Goal: Task Accomplishment & Management: Complete application form

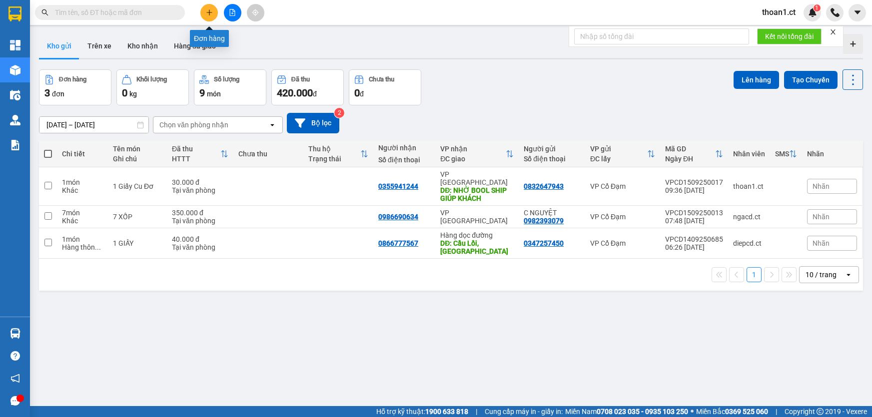
click at [210, 14] on icon "plus" at bounding box center [209, 12] width 7 height 7
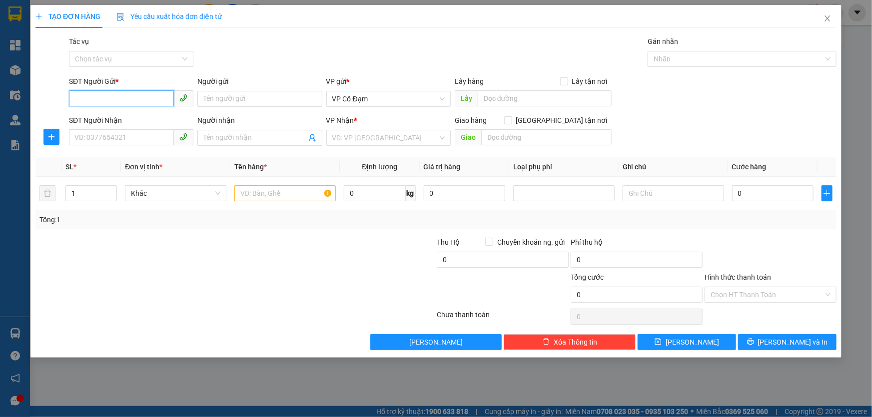
click at [150, 100] on input "SĐT Người Gửi *" at bounding box center [121, 98] width 105 height 16
paste input "0963352626"
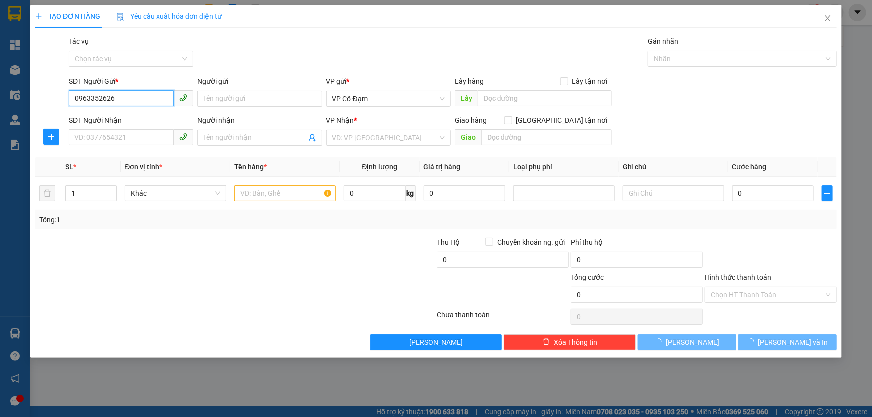
type input "0963352626"
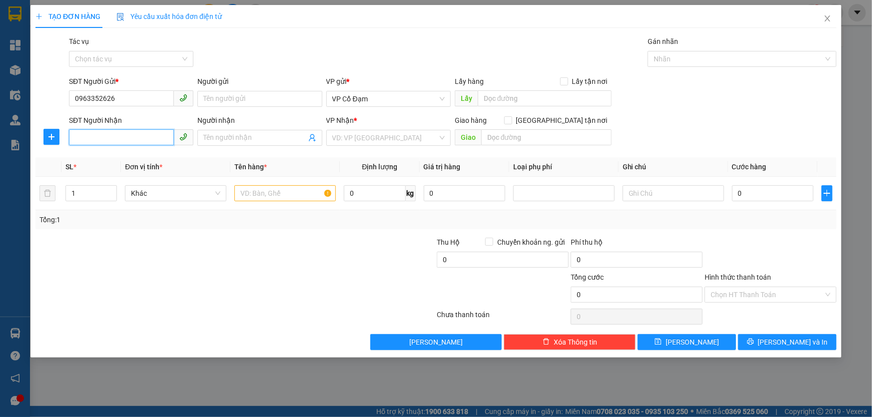
click at [135, 137] on input "SĐT Người Nhận" at bounding box center [121, 137] width 105 height 16
paste input "0815734834"
type input "0815734834"
click at [416, 141] on input "search" at bounding box center [384, 137] width 105 height 15
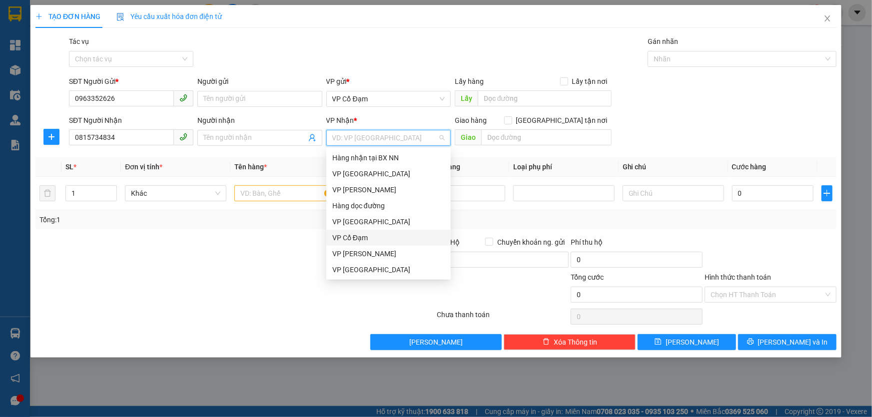
click at [369, 236] on div "VP Cổ Đạm" at bounding box center [388, 237] width 112 height 11
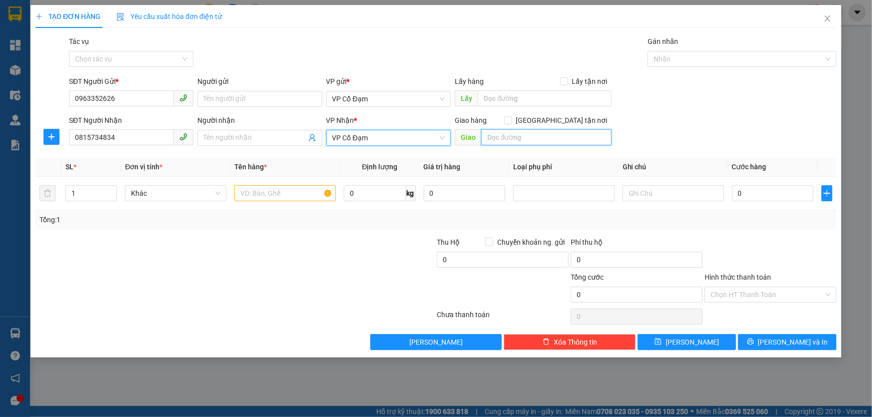
click at [505, 140] on input "text" at bounding box center [546, 137] width 130 height 16
click at [484, 46] on div "Gói vận chuyển * Tiêu chuẩn Tác vụ Chọn tác vụ Gán nhãn Nhãn" at bounding box center [453, 53] width 772 height 35
click at [527, 136] on input "[GEOGRAPHIC_DATA]" at bounding box center [546, 137] width 130 height 16
type input "BÌNH LỘC"
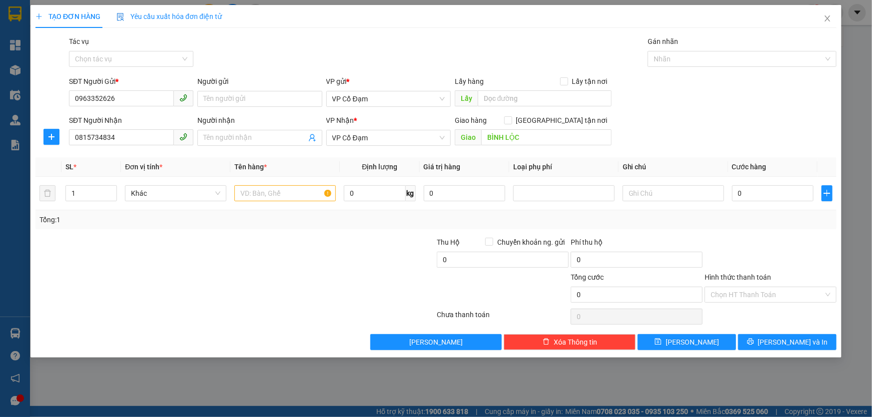
click at [405, 50] on div "Gói vận chuyển * Tiêu chuẩn Tác vụ Chọn tác vụ Gán nhãn Nhãn" at bounding box center [453, 53] width 772 height 35
click at [298, 196] on input "text" at bounding box center [284, 193] width 101 height 16
type input "1 Bọc Đồ"
click at [315, 275] on div at bounding box center [369, 289] width 134 height 35
click at [128, 60] on input "Tác vụ" at bounding box center [127, 58] width 105 height 15
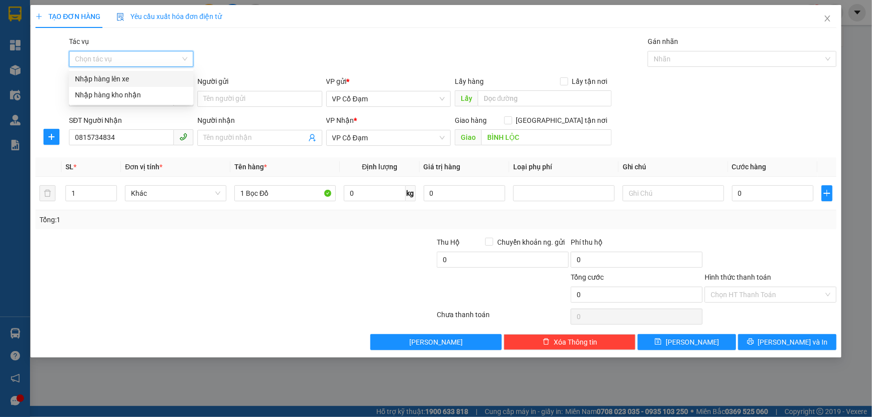
click at [118, 81] on div "Nhập hàng lên xe" at bounding box center [131, 78] width 112 height 11
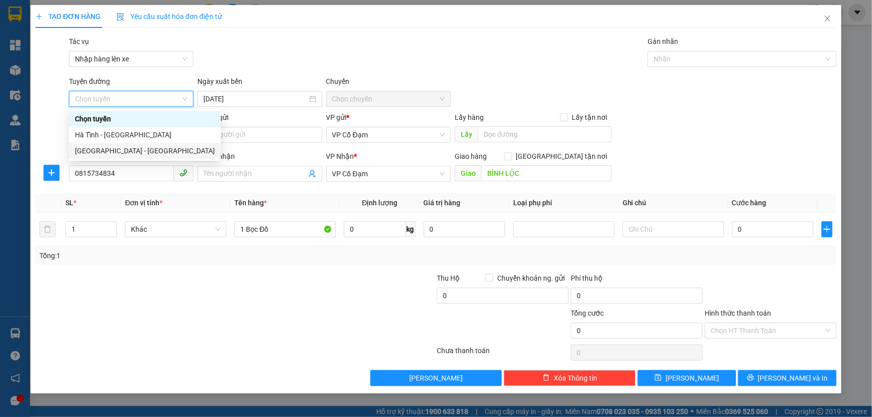
click at [91, 151] on div "[GEOGRAPHIC_DATA] - [GEOGRAPHIC_DATA]" at bounding box center [145, 150] width 140 height 11
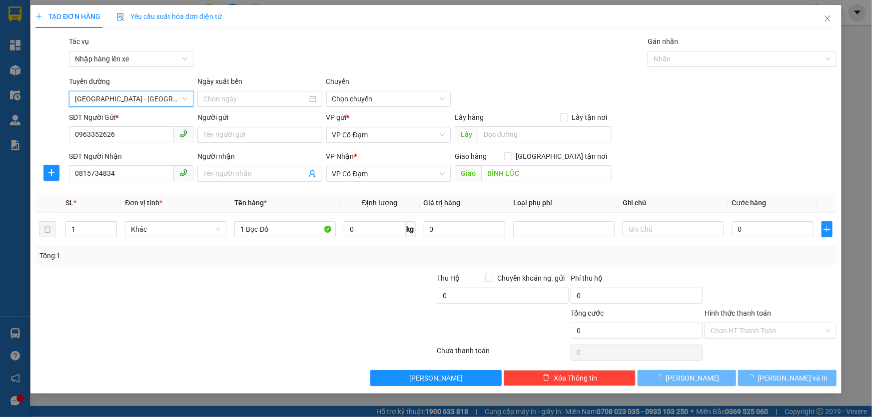
type input "[DATE]"
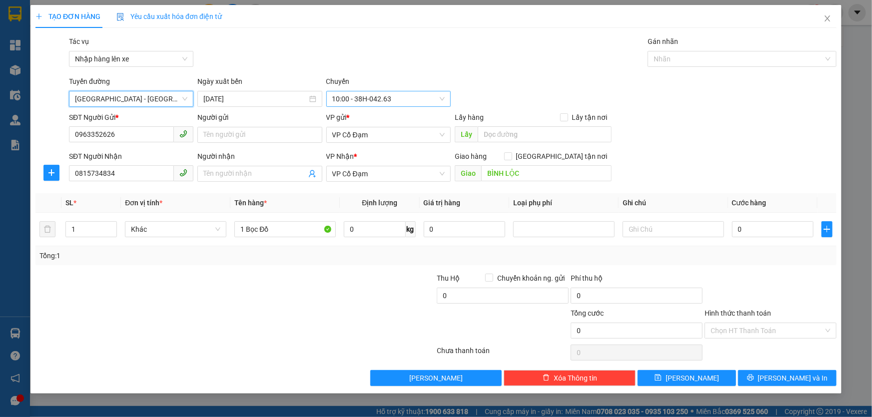
click at [395, 101] on span "10:00 - 38H-042.63" at bounding box center [388, 98] width 112 height 15
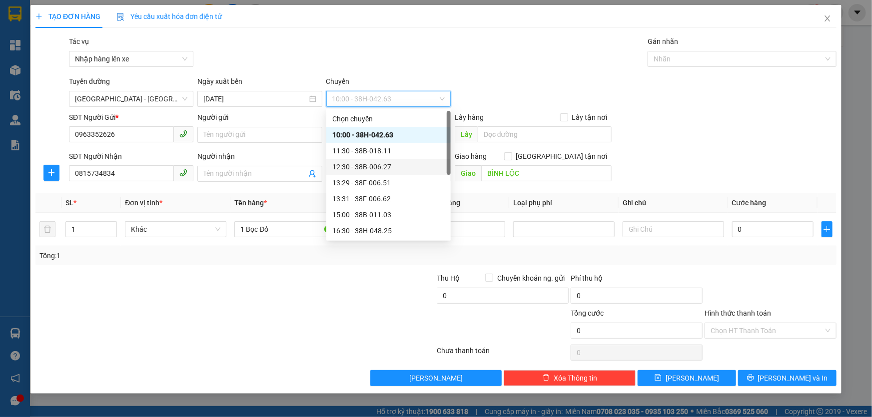
click at [383, 166] on div "12:30 - 38B-006.27" at bounding box center [388, 166] width 112 height 11
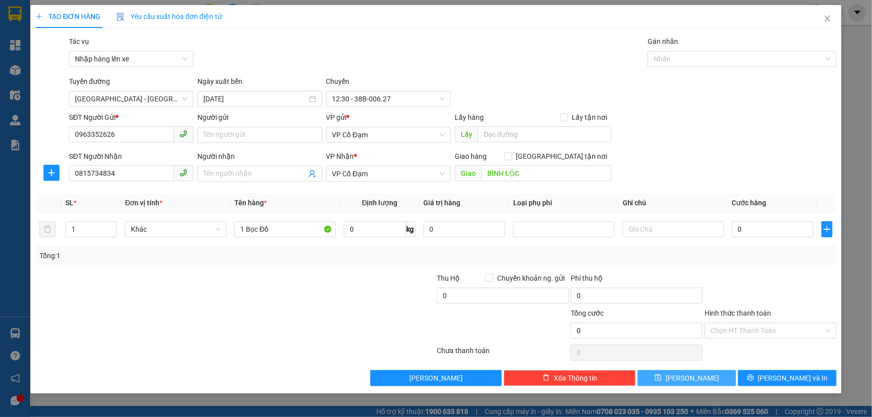
click at [709, 378] on button "[PERSON_NAME]" at bounding box center [687, 378] width 98 height 16
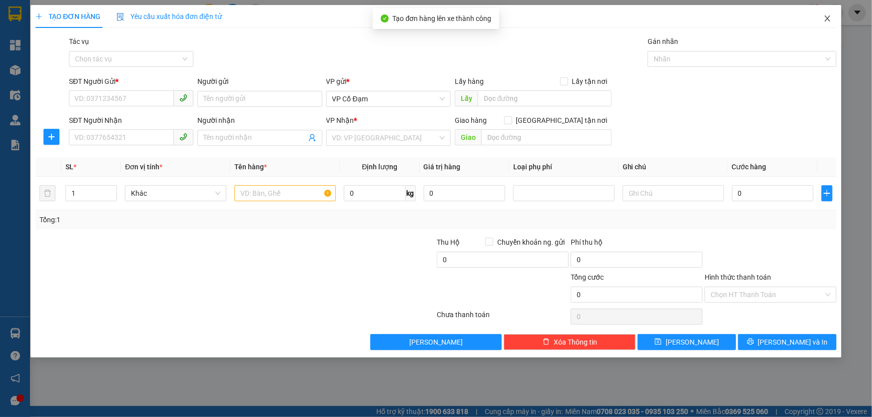
click at [829, 16] on icon "close" at bounding box center [828, 18] width 8 height 8
